Goal: Task Accomplishment & Management: Manage account settings

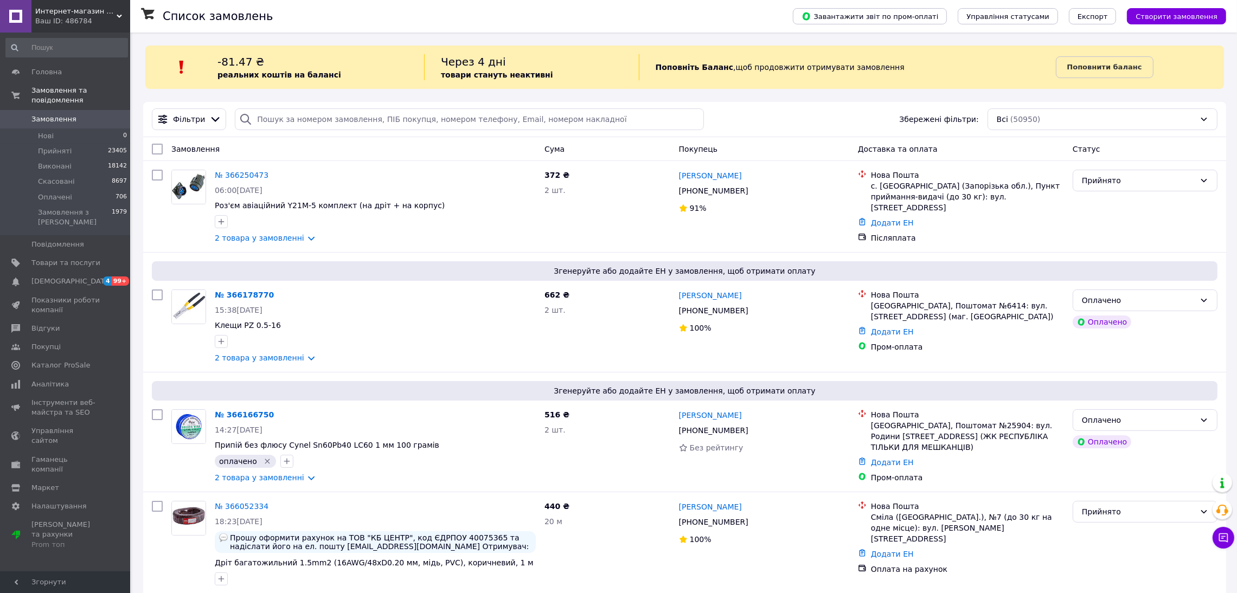
click at [69, 114] on span "Замовлення" at bounding box center [53, 119] width 45 height 10
click at [242, 350] on div at bounding box center [375, 341] width 325 height 17
click at [238, 357] on link "2 товара у замовленні" at bounding box center [259, 357] width 89 height 9
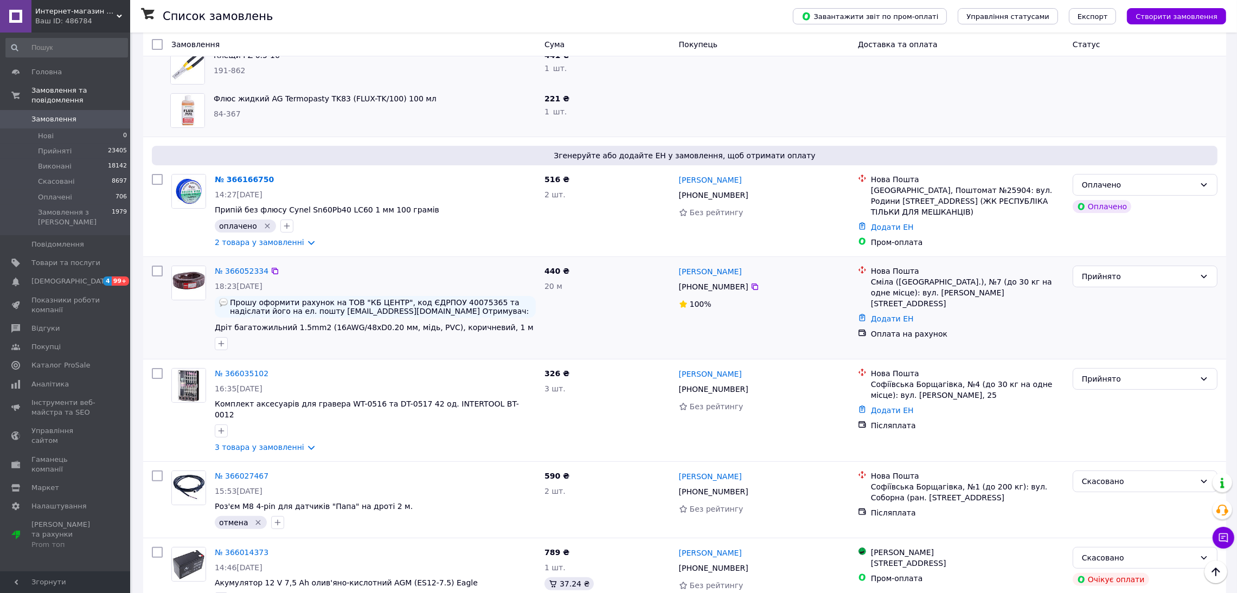
scroll to position [325, 0]
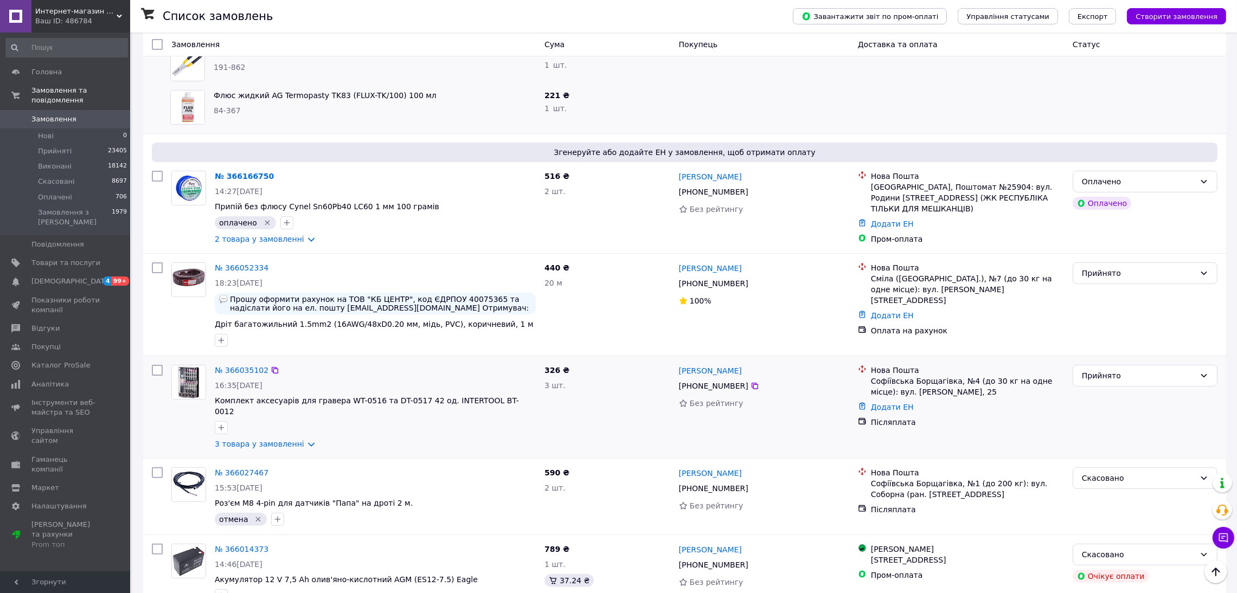
click at [260, 430] on div "№ 366035102 16:35[DATE] Комплект аксесуарів для гравера WT-0516 та DT-0517 42 о…" at bounding box center [375, 406] width 330 height 93
click at [261, 440] on link "3 товара у замовленні" at bounding box center [259, 444] width 89 height 9
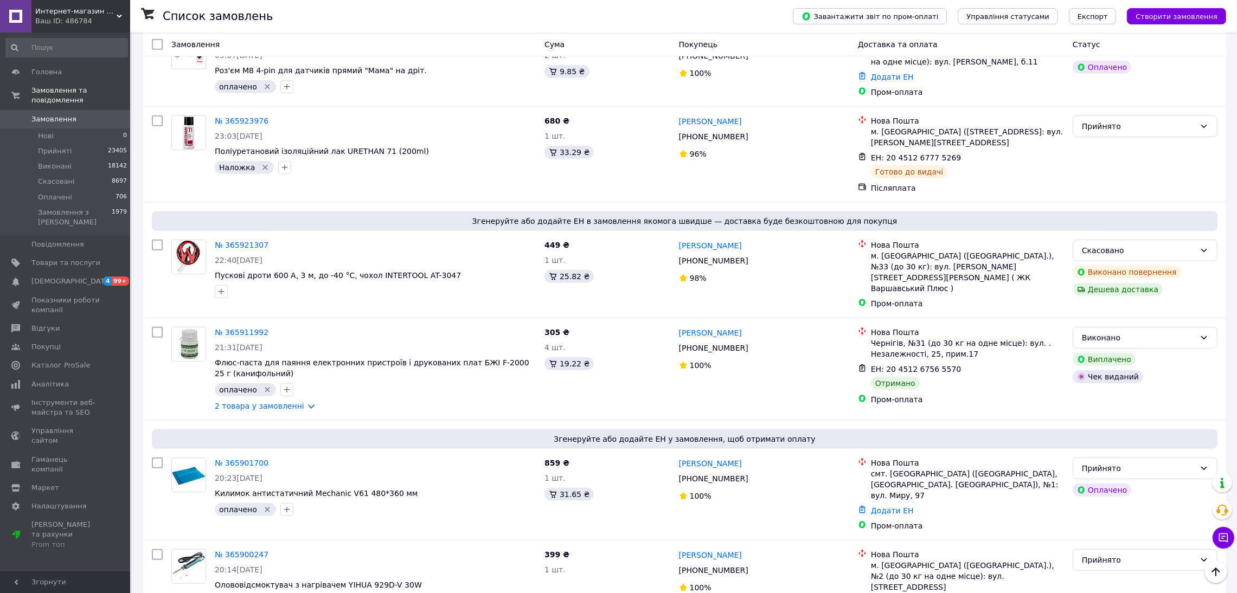
scroll to position [1463, 0]
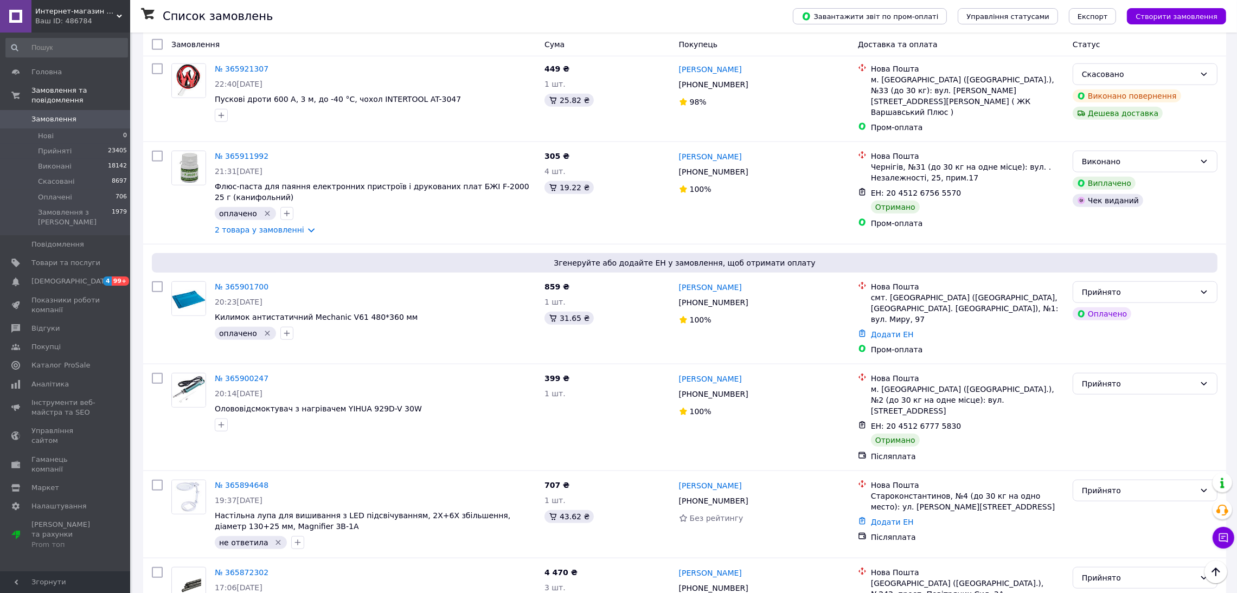
click at [239, 282] on link "№ 365901700" at bounding box center [242, 286] width 54 height 9
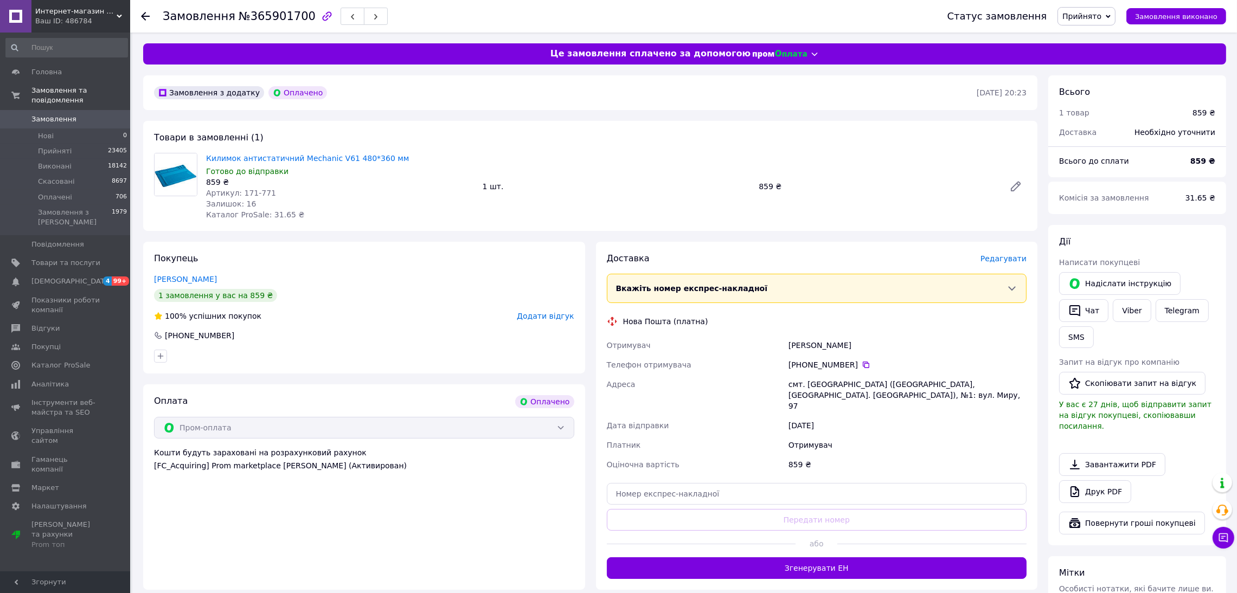
click at [997, 254] on span "Редагувати" at bounding box center [1003, 258] width 46 height 9
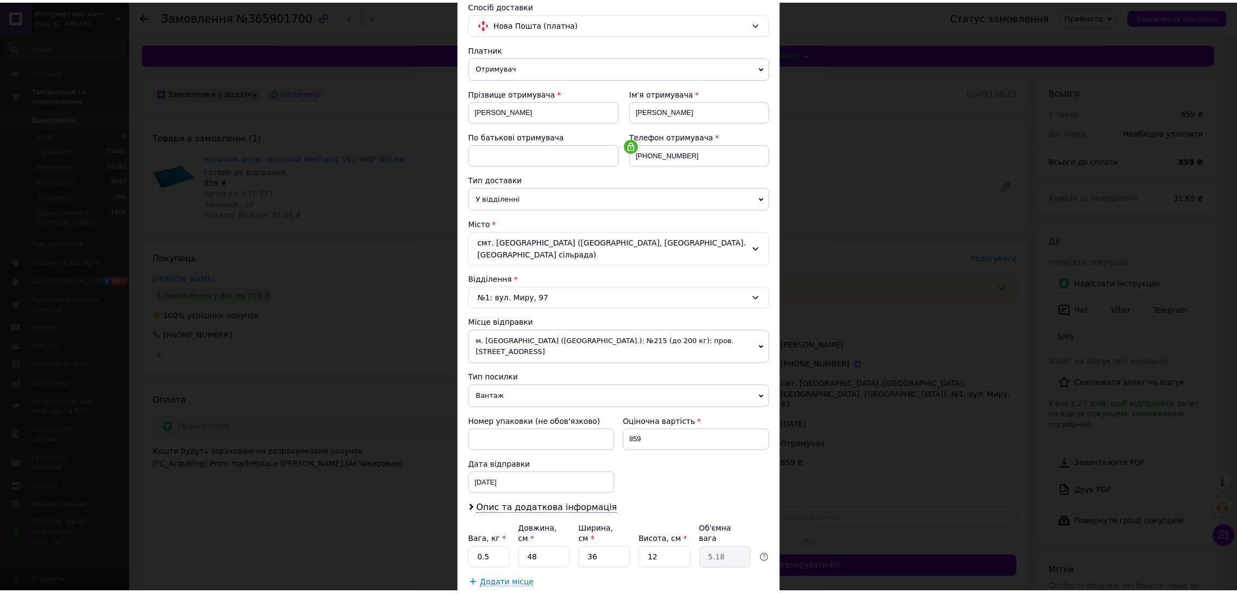
scroll to position [129, 0]
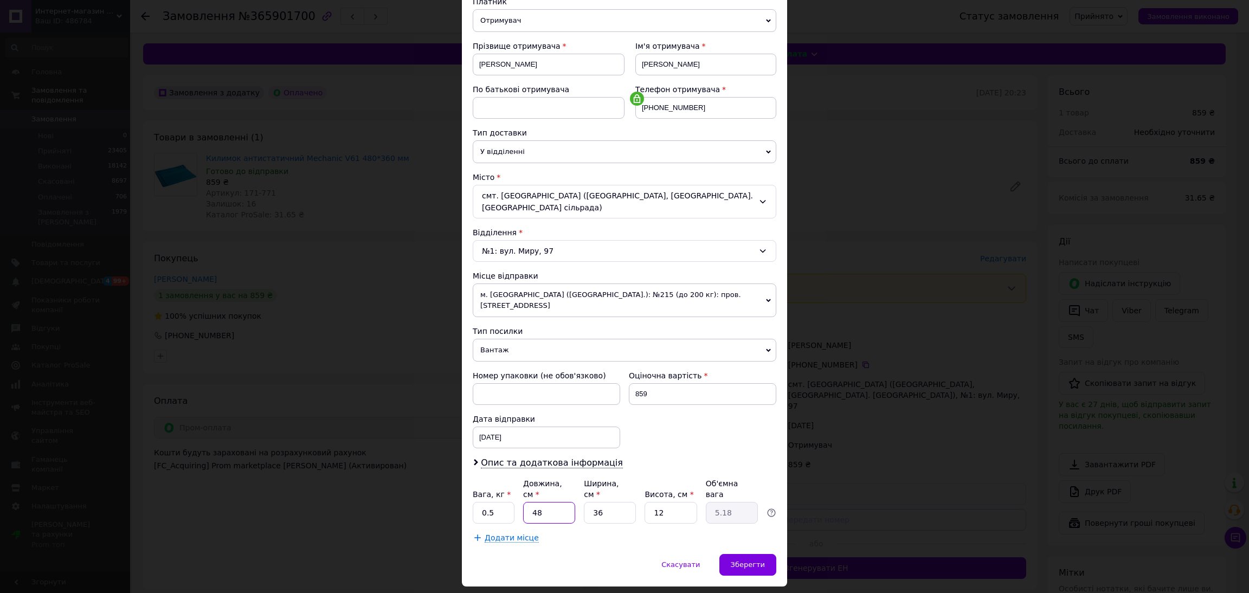
click at [563, 502] on input "48" at bounding box center [549, 513] width 52 height 22
type input "4"
type input "0.43"
type input "2"
type input "0.22"
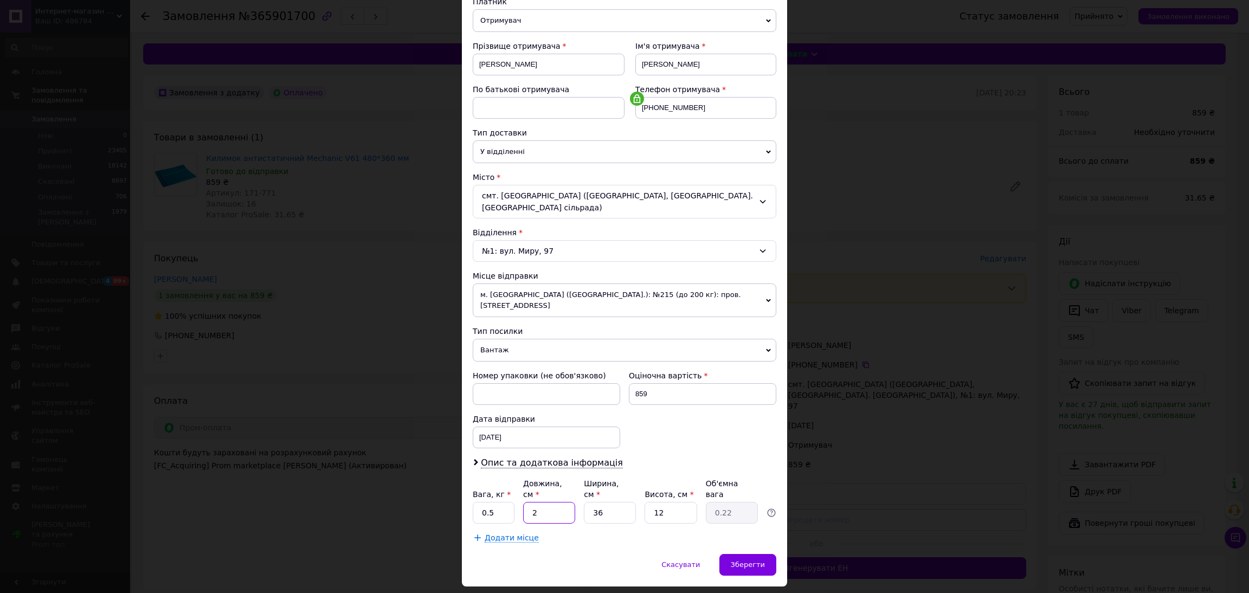
type input "20"
type input "2.16"
type input "2"
type input "0.22"
type input "25"
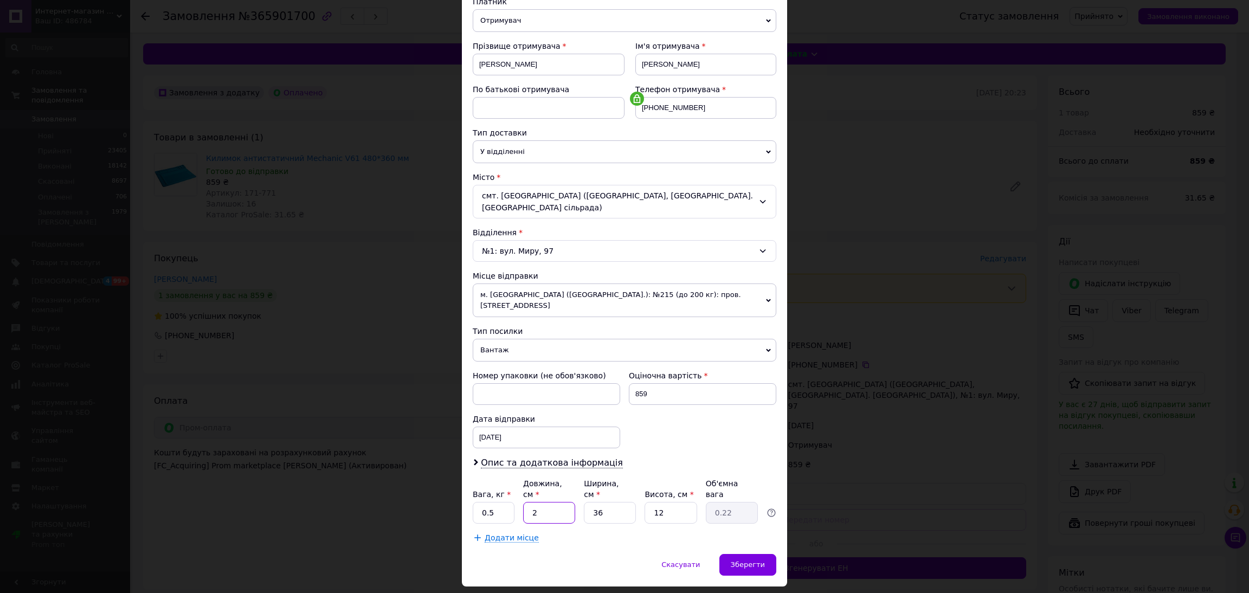
type input "2.7"
type input "25"
click at [602, 502] on input "36" at bounding box center [610, 513] width 52 height 22
type input "3"
type input "0.23"
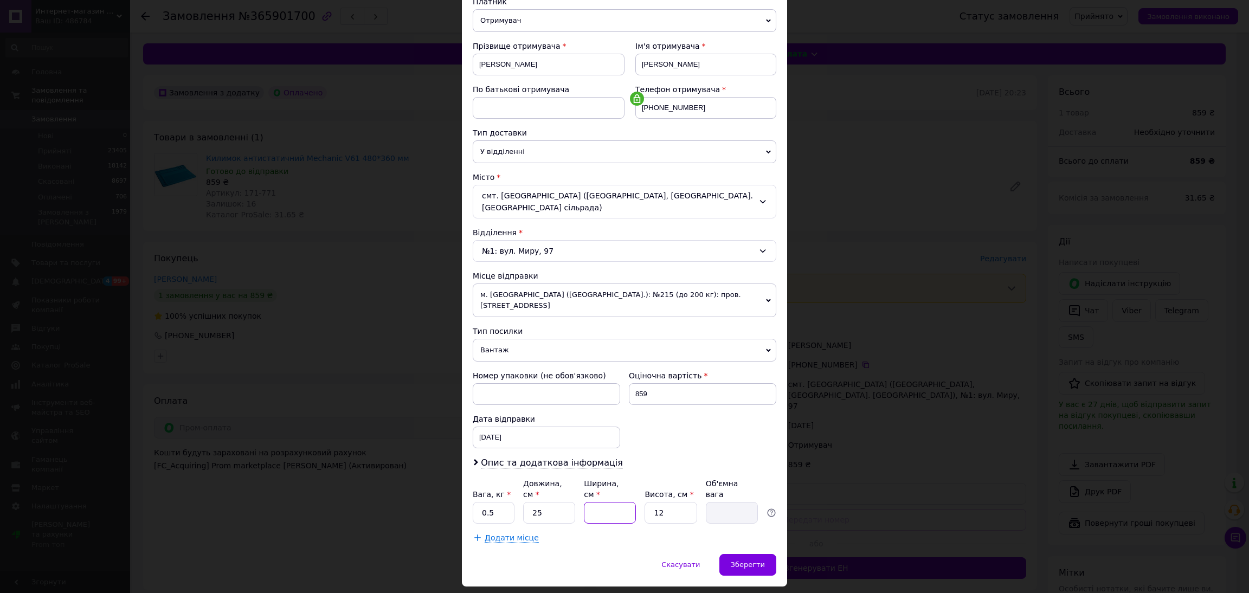
type input "2"
type input "0.15"
type input "20"
type input "1.5"
type input "20"
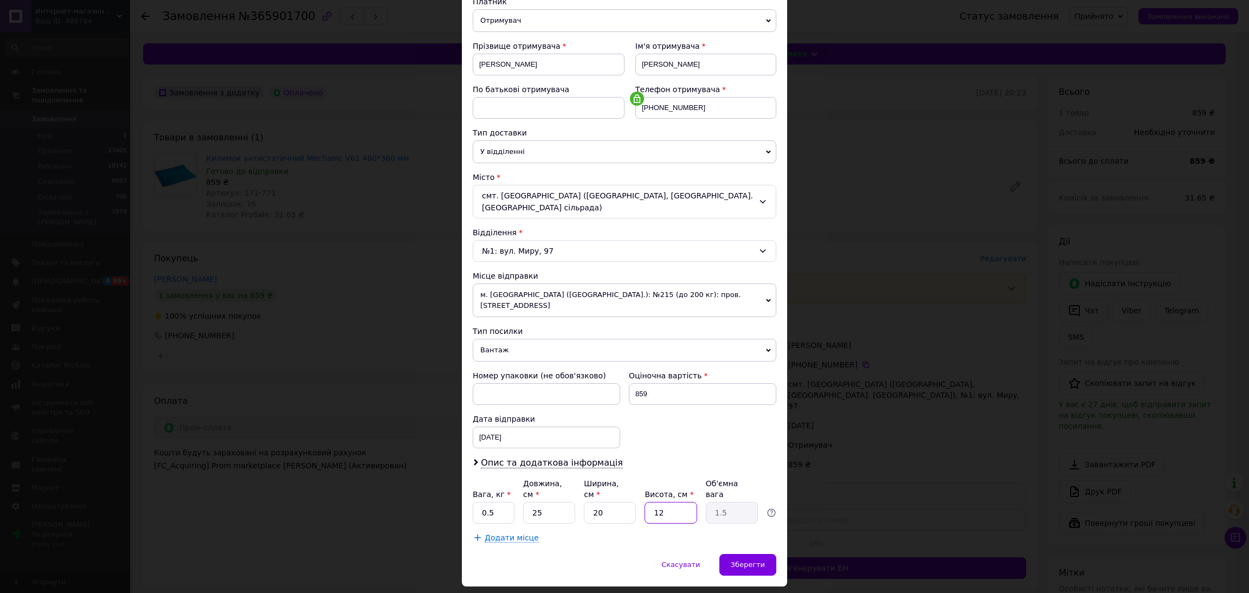
click at [665, 502] on input "12" at bounding box center [671, 513] width 52 height 22
type input "1"
type input "0.13"
type input "5"
type input "0.63"
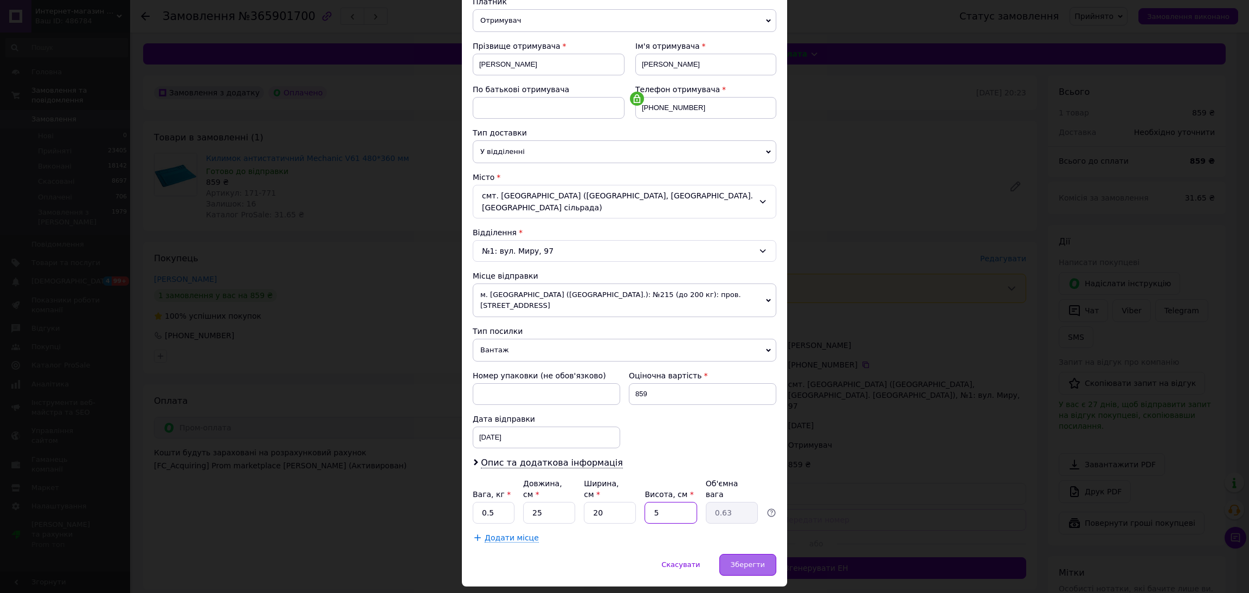
type input "5"
click at [746, 561] on span "Зберегти" at bounding box center [748, 565] width 34 height 8
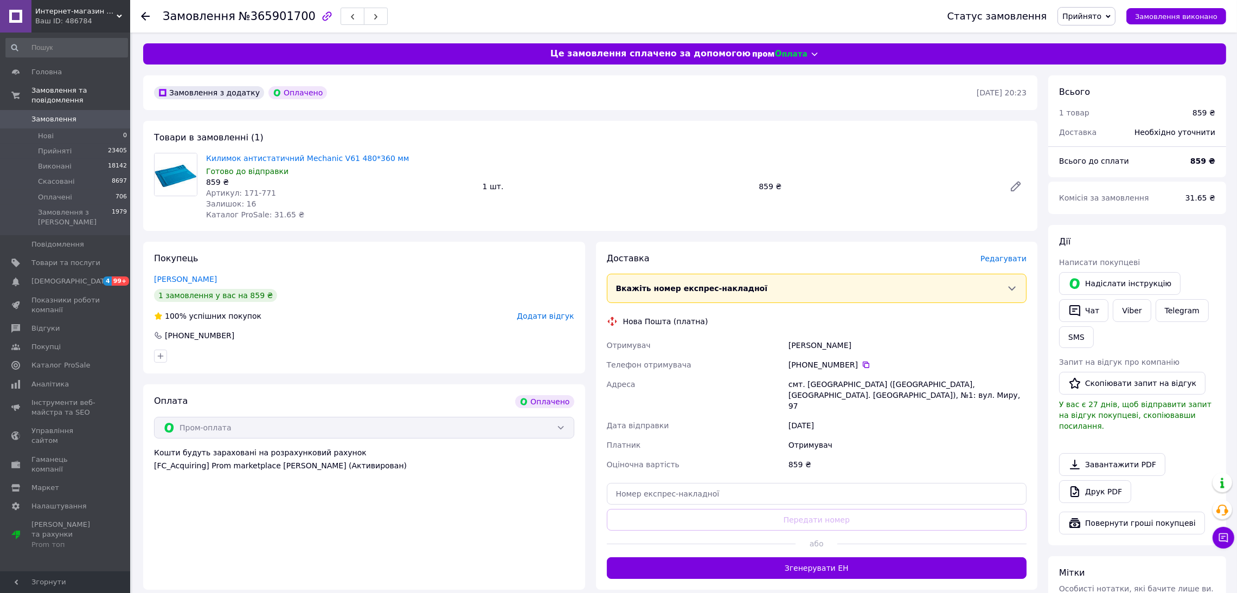
click at [56, 110] on link "Замовлення 0" at bounding box center [66, 119] width 133 height 18
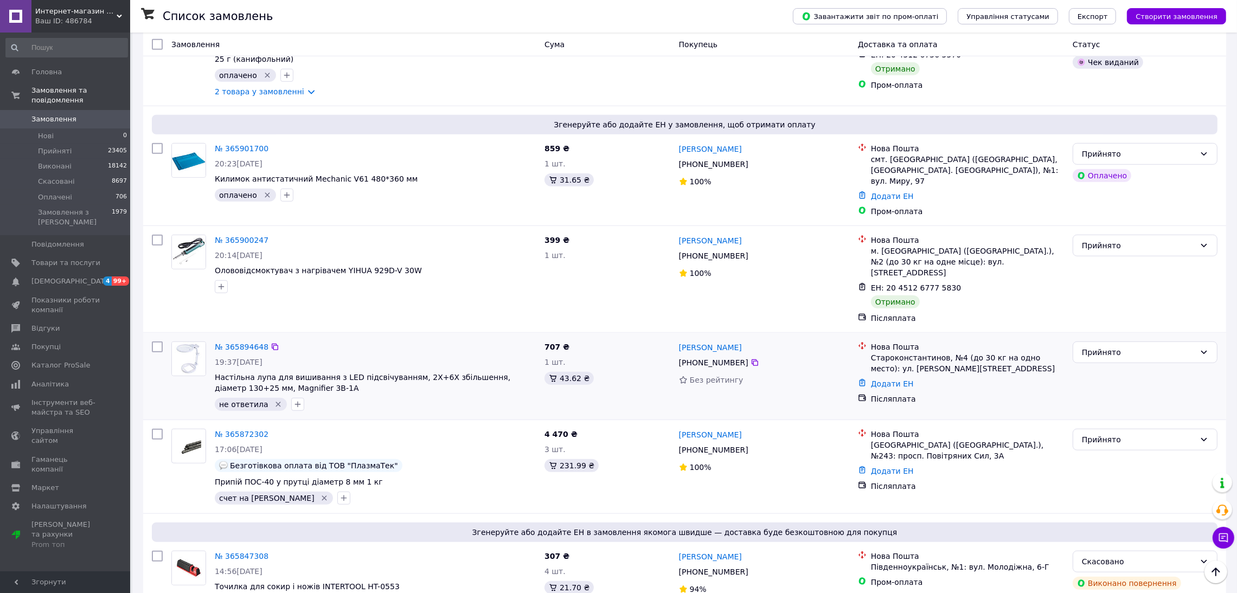
scroll to position [1544, 0]
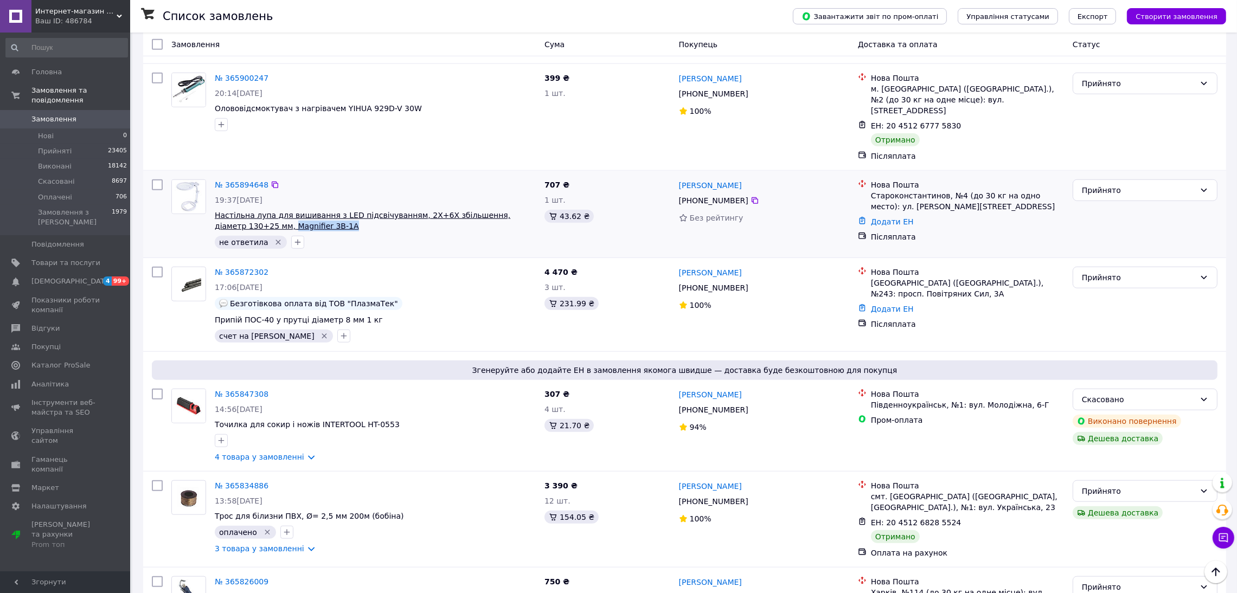
drag, startPoint x: 287, startPoint y: 178, endPoint x: 230, endPoint y: 178, distance: 57.5
click at [230, 210] on span "Настільна лупа для вишивання з LED підсвічуванням, 2X+6X збільшення, діаметр 13…" at bounding box center [375, 221] width 321 height 22
copy span "Magnifier 3B-1A"
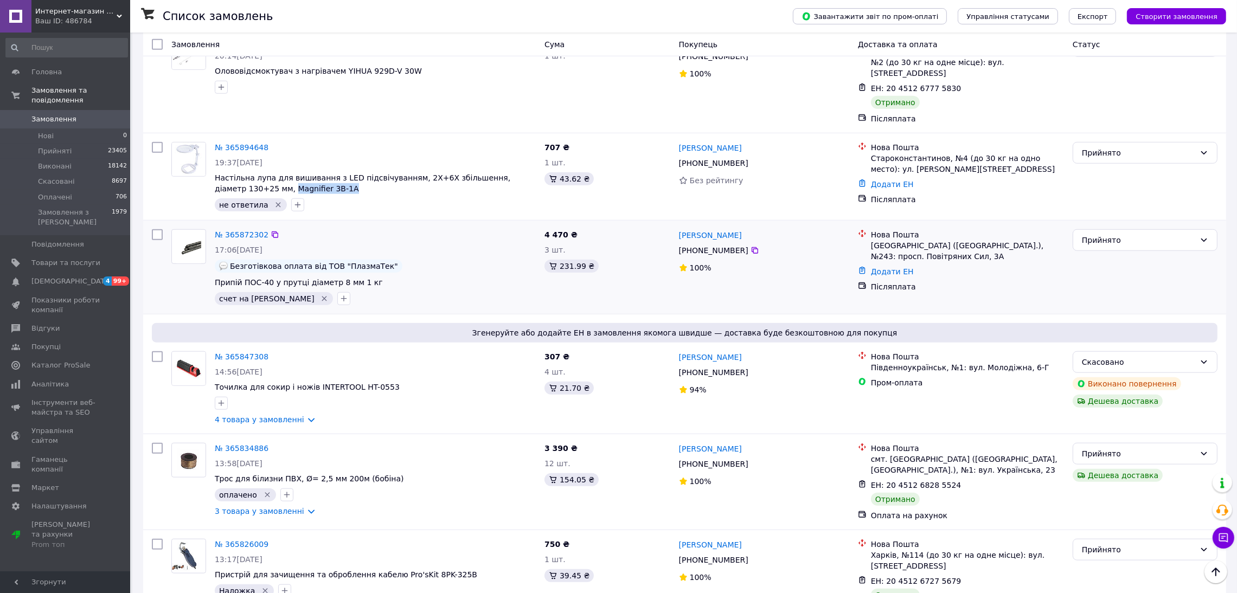
scroll to position [1612, 0]
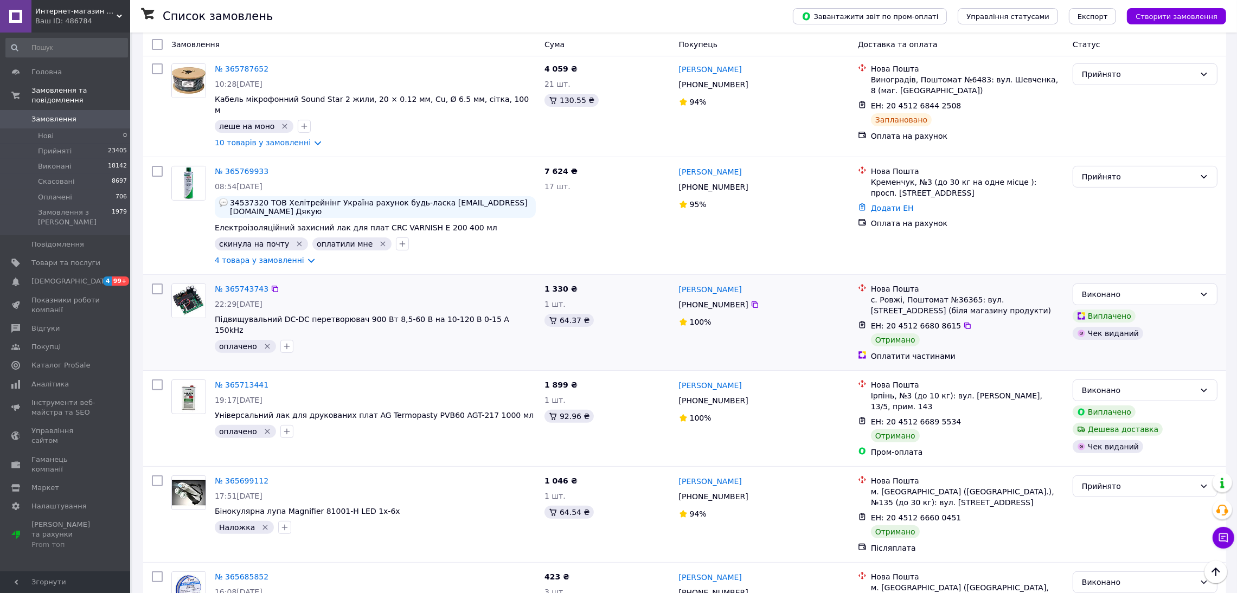
scroll to position [406, 0]
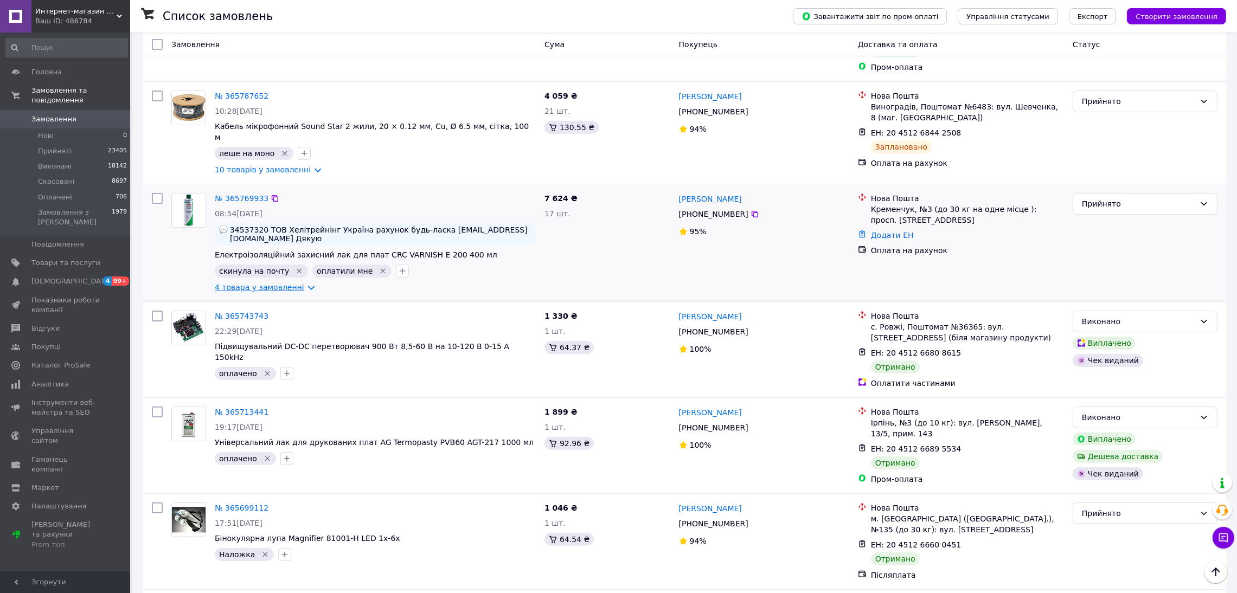
click at [265, 283] on link "4 товара у замовленні" at bounding box center [259, 287] width 89 height 9
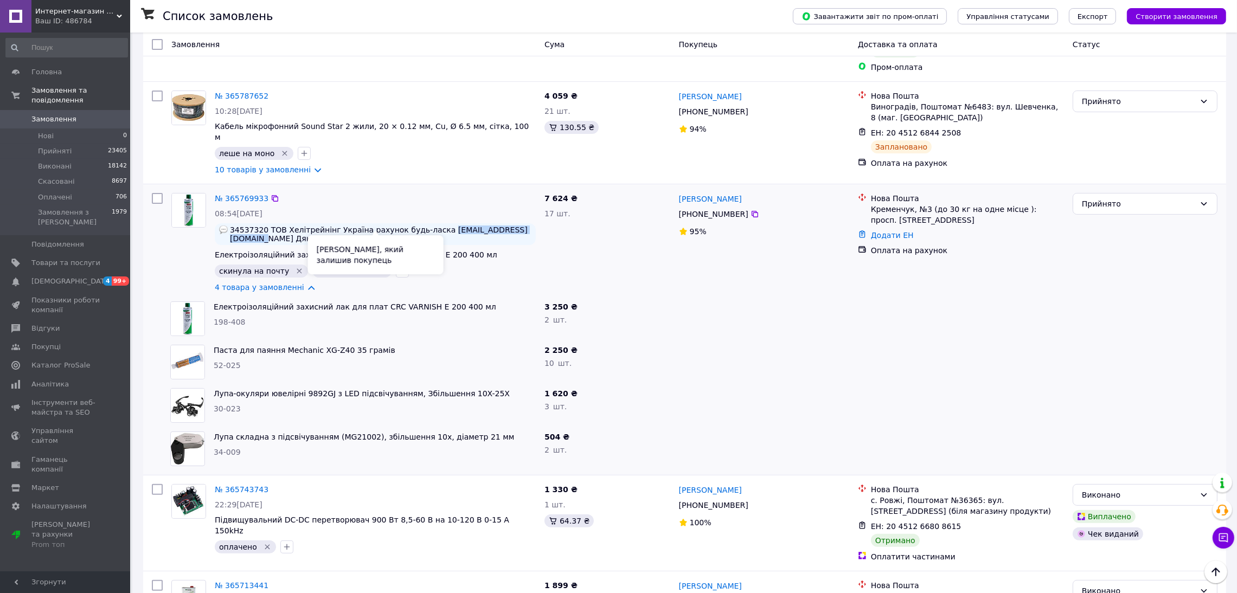
drag, startPoint x: 424, startPoint y: 214, endPoint x: 515, endPoint y: 211, distance: 90.6
click at [515, 226] on span "34537320 ТОВ Хелітрейнінг Україна рахунок будь-ласка [EMAIL_ADDRESS][DOMAIN_NAM…" at bounding box center [380, 234] width 301 height 17
copy span "[EMAIL_ADDRESS][DOMAIN_NAME]"
